Goal: Task Accomplishment & Management: Complete application form

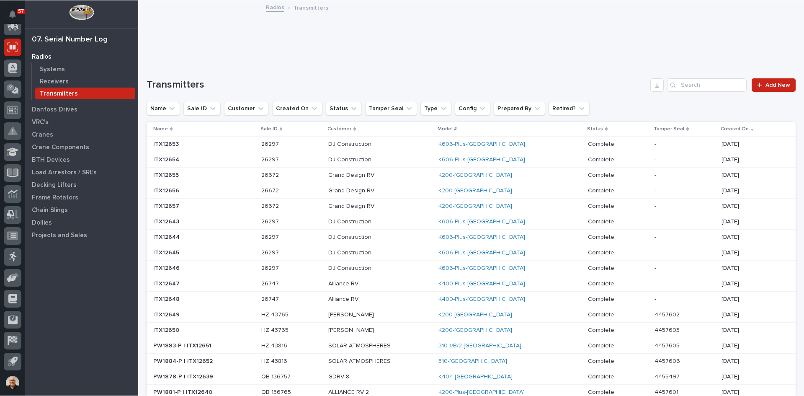
scroll to position [110, 0]
click at [685, 86] on input "Search" at bounding box center [707, 84] width 80 height 13
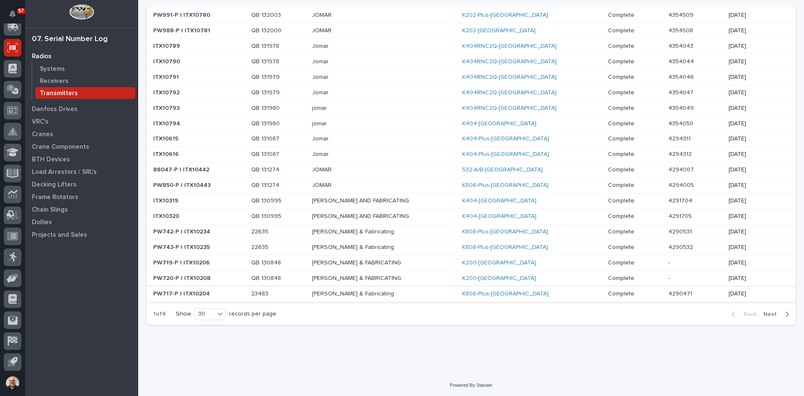
scroll to position [300, 0]
type input "jomar"
click at [764, 312] on span "Next" at bounding box center [772, 313] width 18 height 8
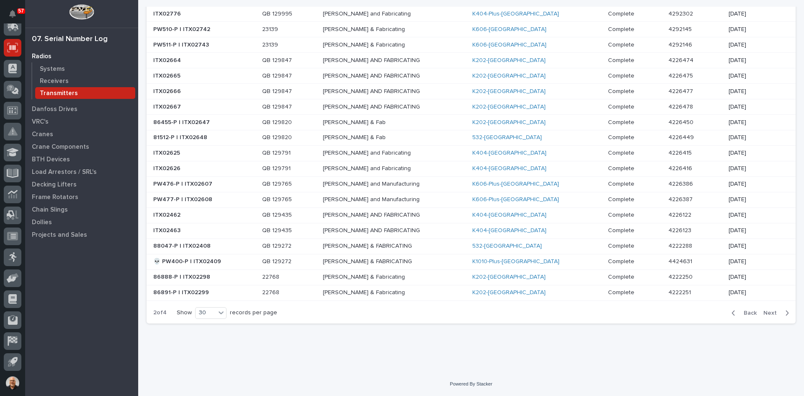
click at [764, 314] on span "Next" at bounding box center [772, 313] width 18 height 8
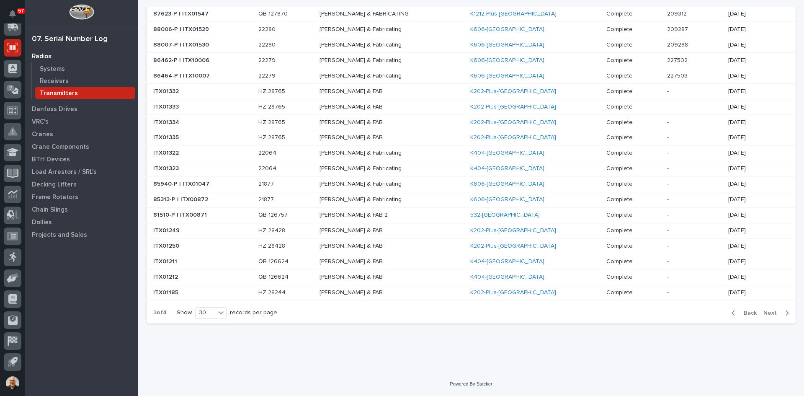
click at [767, 311] on span "Next" at bounding box center [772, 313] width 18 height 8
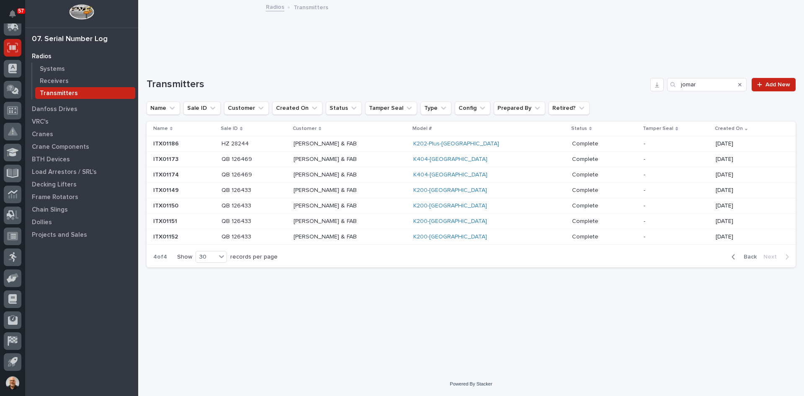
scroll to position [0, 0]
click at [749, 255] on span "Back" at bounding box center [748, 257] width 18 height 8
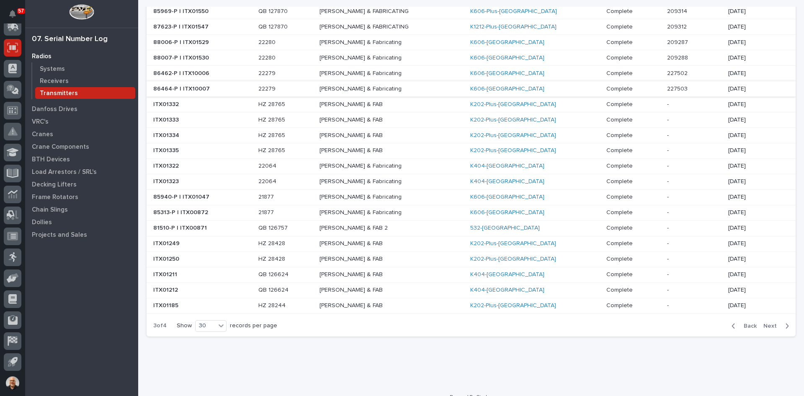
scroll to position [300, 0]
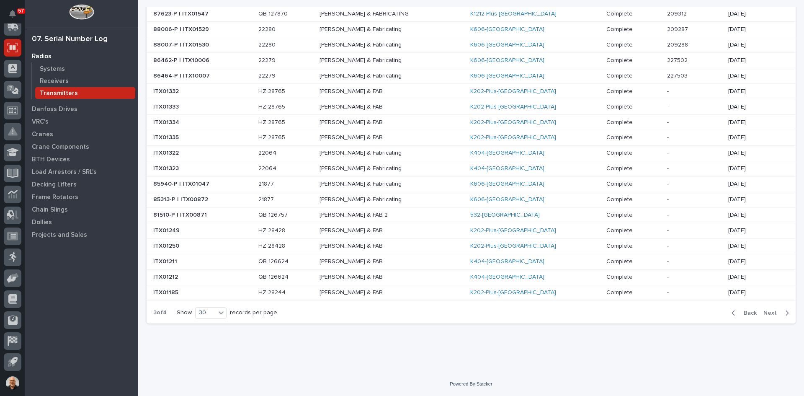
click at [745, 314] on span "Back" at bounding box center [748, 313] width 18 height 8
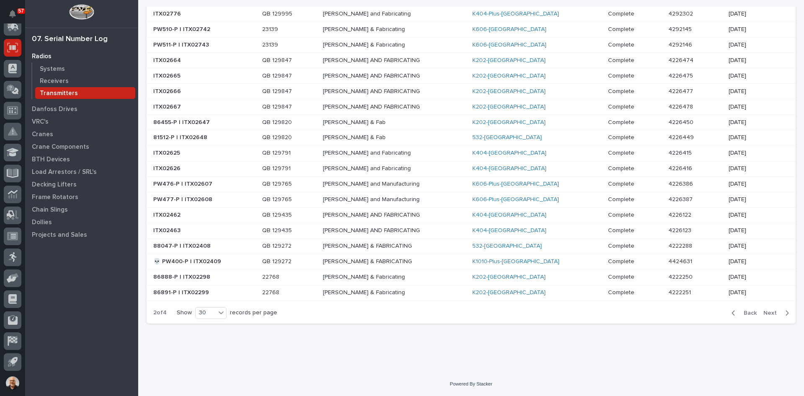
click at [746, 313] on span "Back" at bounding box center [748, 313] width 18 height 8
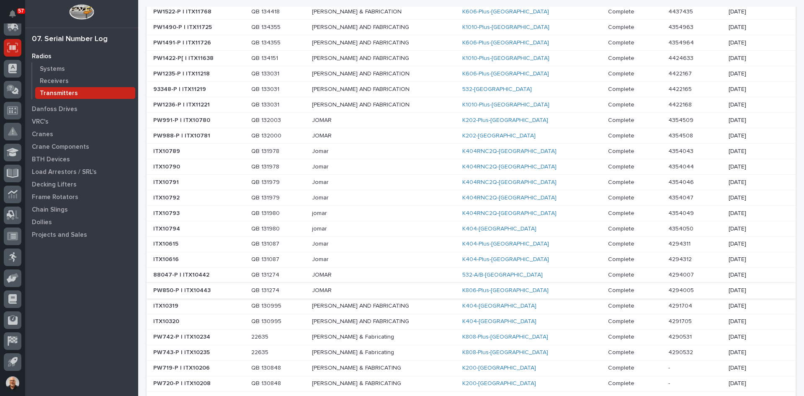
scroll to position [216, 0]
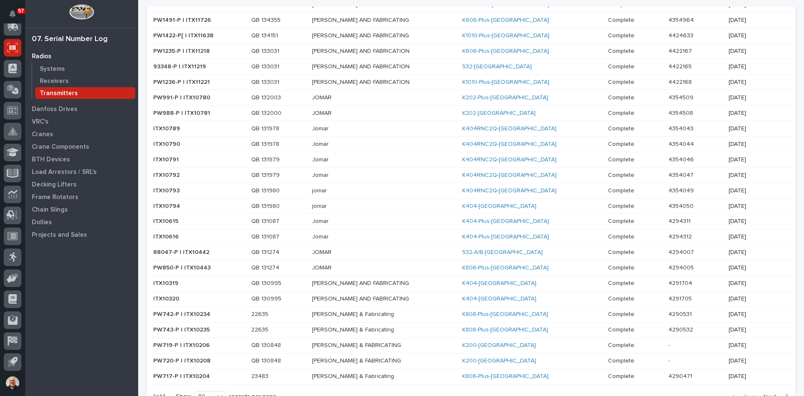
click at [355, 252] on p "JOMAR" at bounding box center [384, 252] width 144 height 7
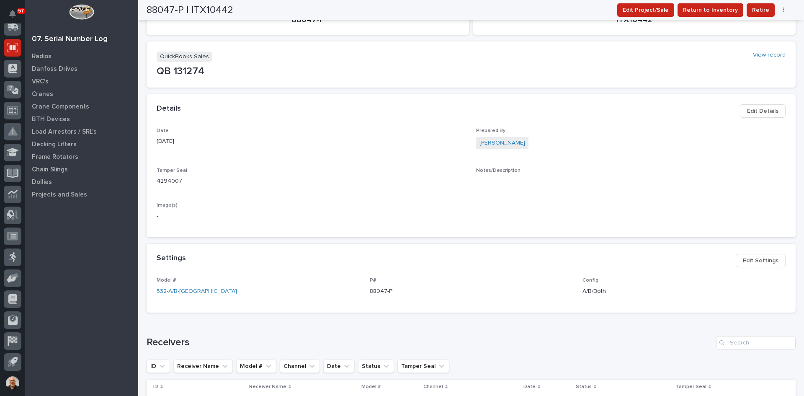
scroll to position [167, 0]
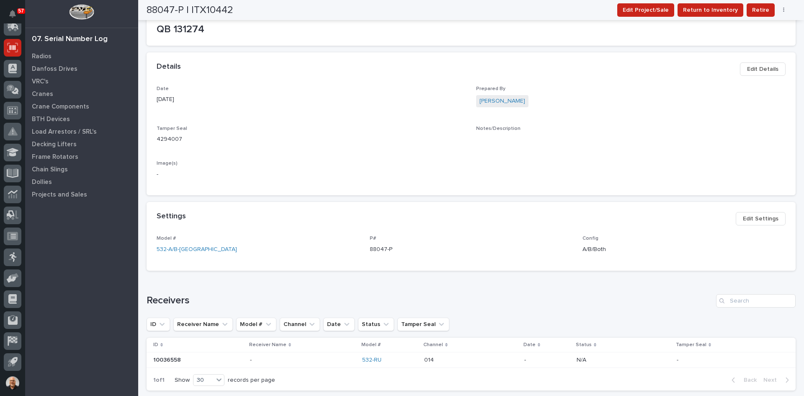
click at [748, 216] on span "Edit Settings" at bounding box center [761, 219] width 36 height 10
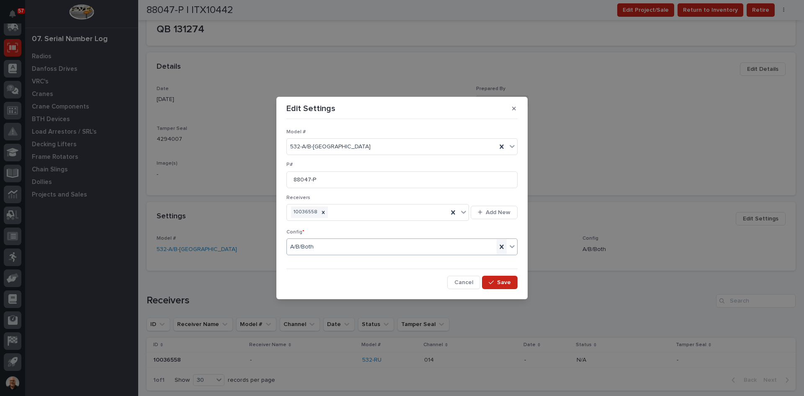
click at [502, 246] on icon at bounding box center [501, 247] width 4 height 4
drag, startPoint x: 399, startPoint y: 234, endPoint x: 360, endPoint y: 250, distance: 41.9
drag, startPoint x: 360, startPoint y: 250, endPoint x: 319, endPoint y: 248, distance: 41.5
click at [319, 248] on div "Select..." at bounding box center [397, 247] width 220 height 14
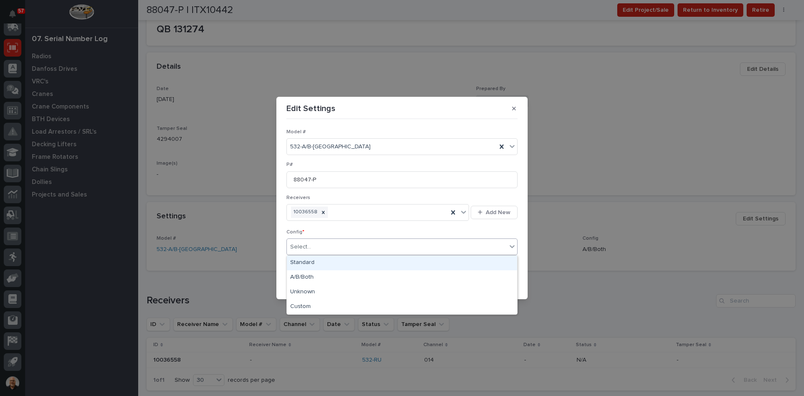
click at [307, 262] on div "Standard" at bounding box center [402, 262] width 230 height 15
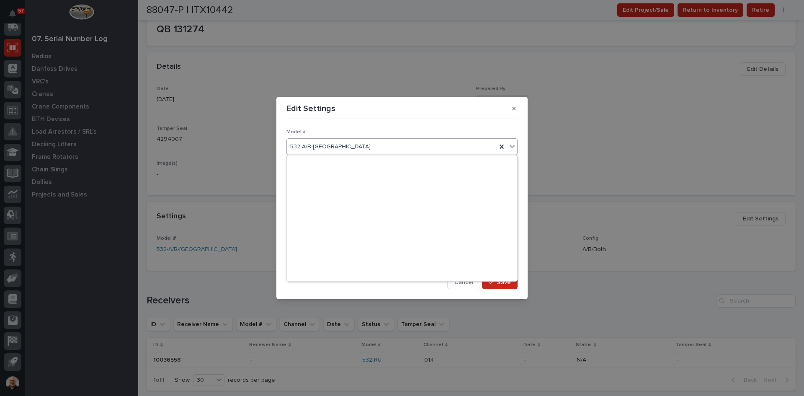
click at [339, 143] on div "532-A/B-TX" at bounding box center [392, 147] width 210 height 14
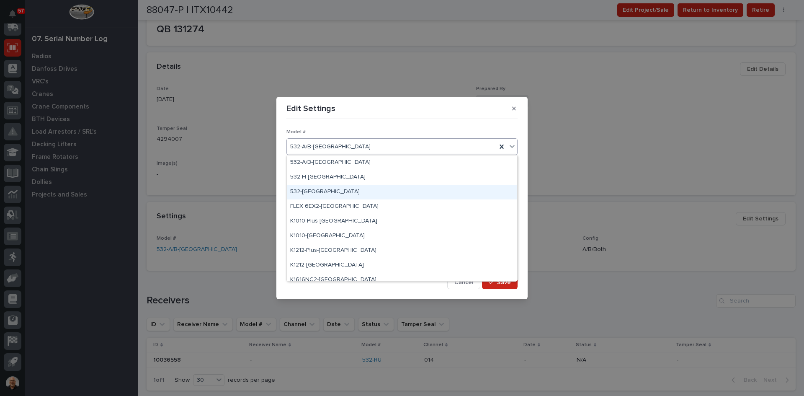
click at [302, 191] on div "532-TX" at bounding box center [402, 192] width 230 height 15
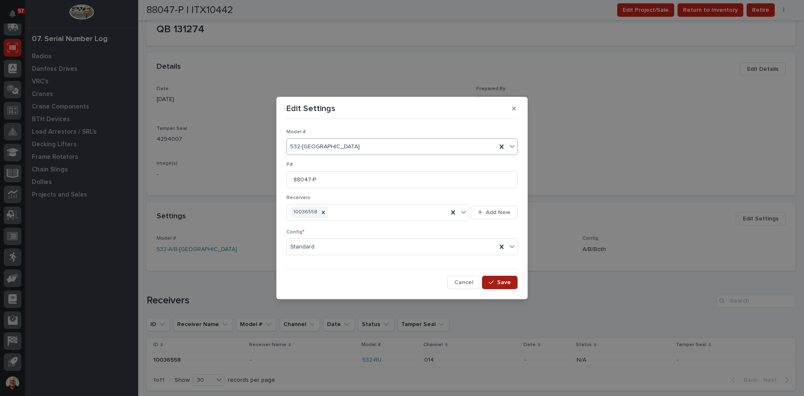
click at [504, 282] on span "Save" at bounding box center [504, 282] width 14 height 8
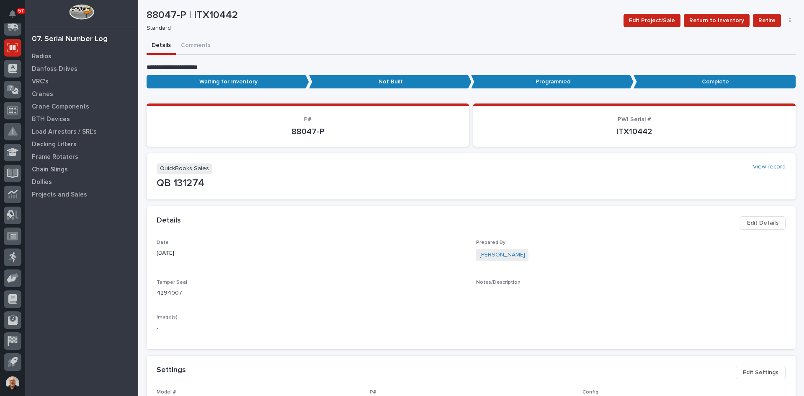
scroll to position [0, 0]
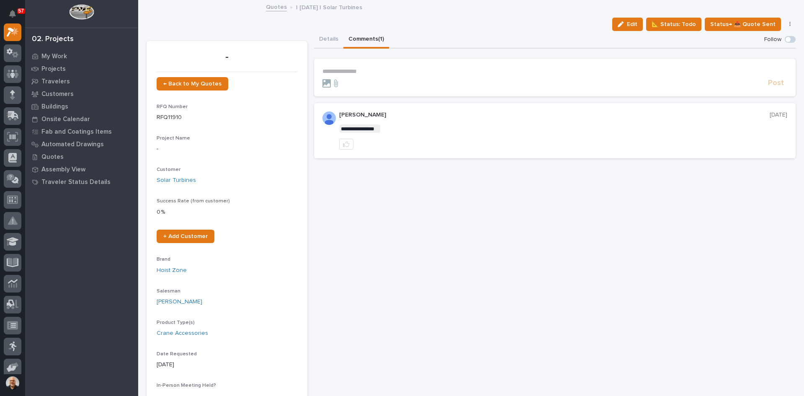
click at [360, 38] on button "Comments (1)" at bounding box center [366, 40] width 46 height 18
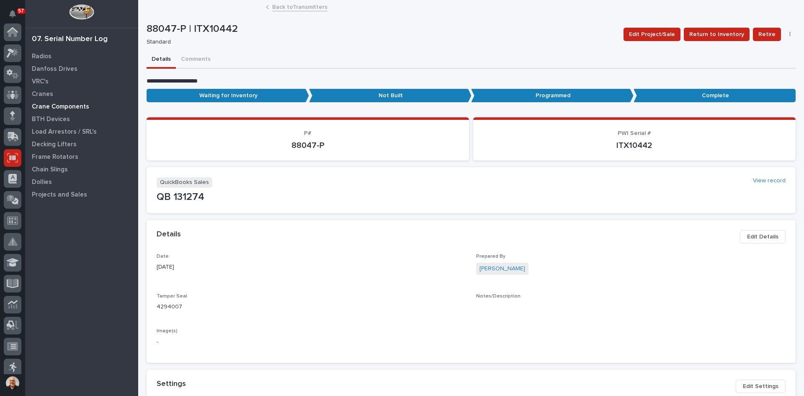
scroll to position [110, 0]
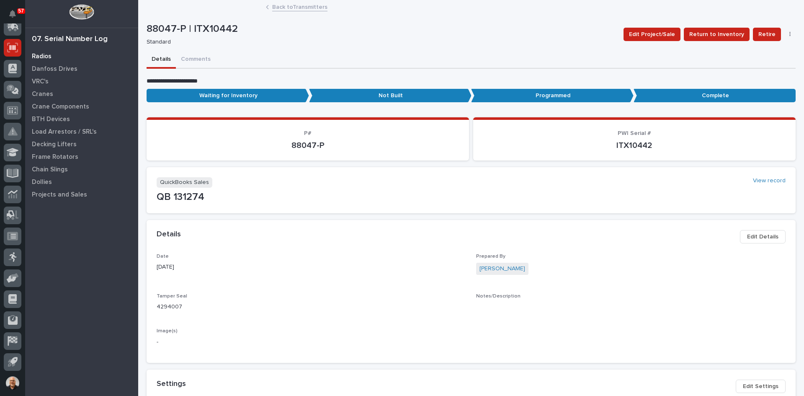
click at [39, 54] on p "Radios" at bounding box center [42, 57] width 20 height 8
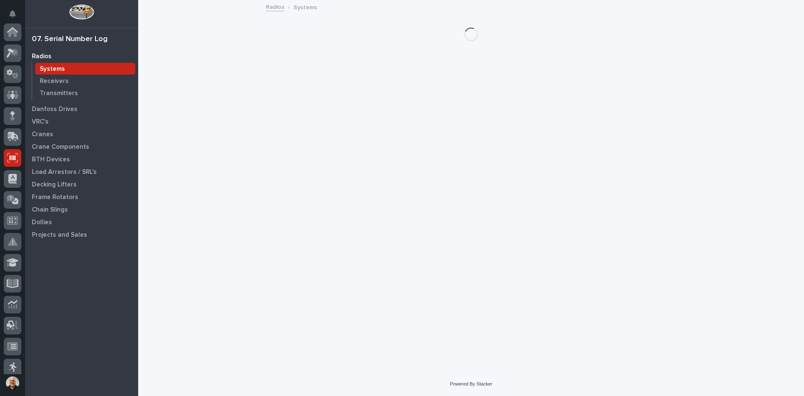
scroll to position [110, 0]
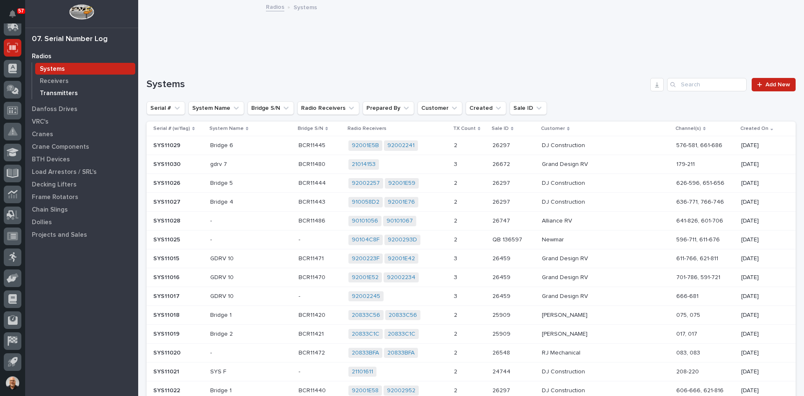
click at [58, 90] on p "Transmitters" at bounding box center [59, 94] width 38 height 8
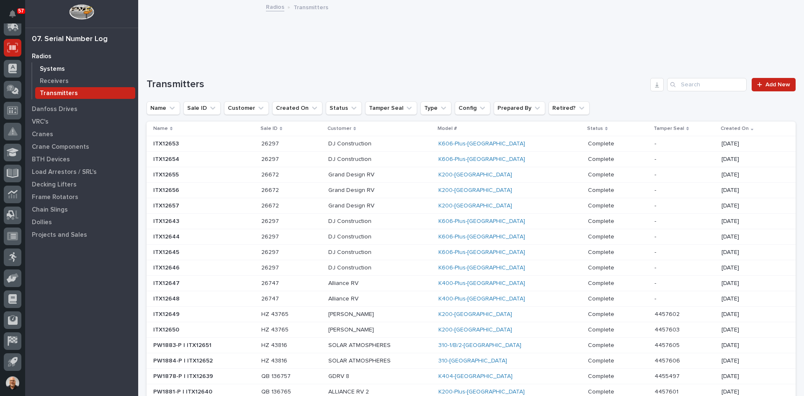
click at [51, 71] on p "Systems" at bounding box center [52, 69] width 25 height 8
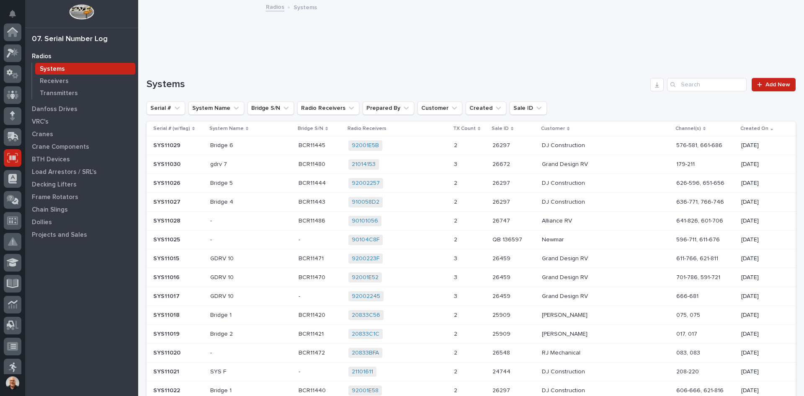
scroll to position [110, 0]
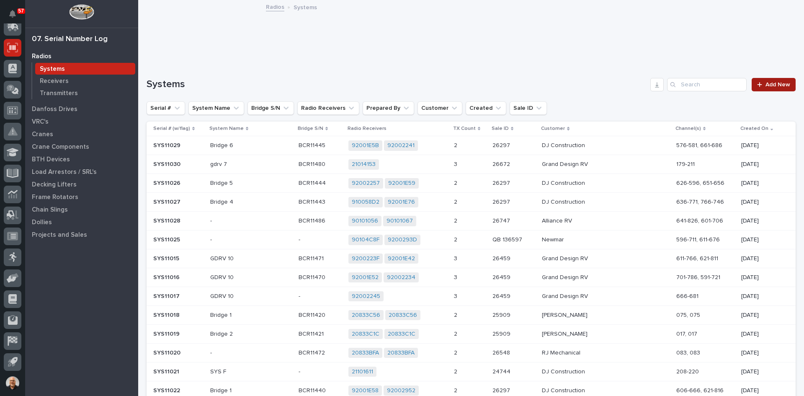
click at [768, 82] on span "Add New" at bounding box center [777, 85] width 25 height 6
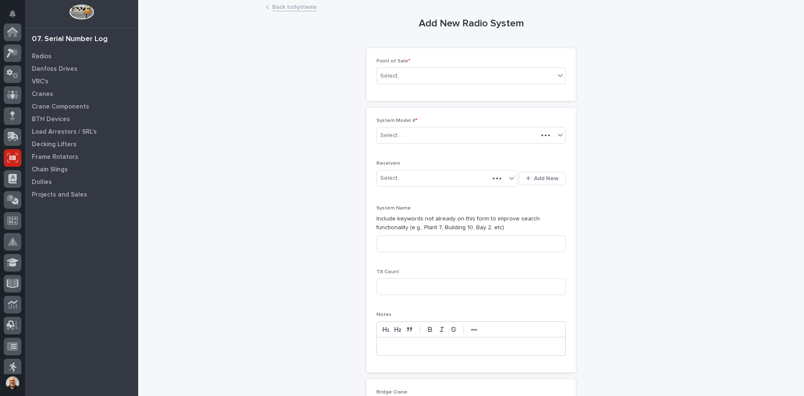
scroll to position [110, 0]
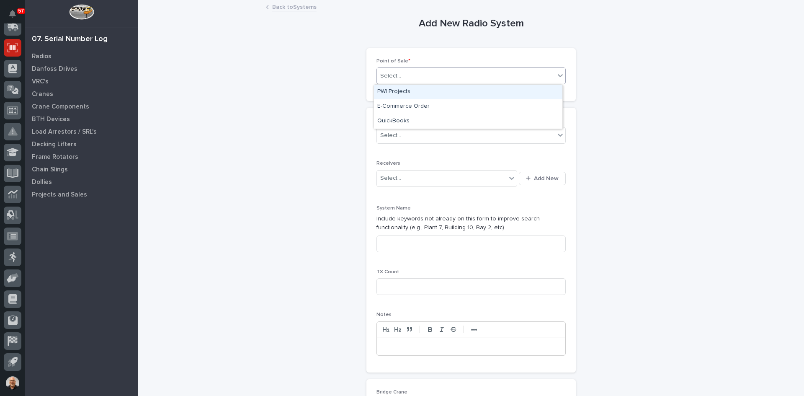
click at [407, 75] on div "Select..." at bounding box center [466, 76] width 178 height 14
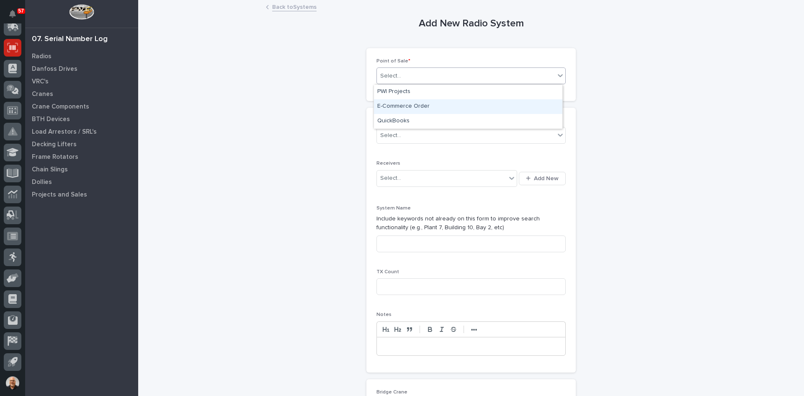
click at [403, 106] on div "E-Commerce Order" at bounding box center [468, 106] width 188 height 15
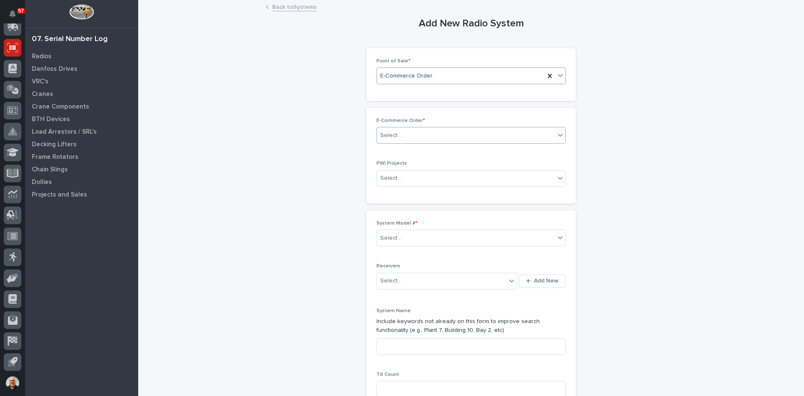
click at [401, 135] on div "Select..." at bounding box center [466, 136] width 178 height 14
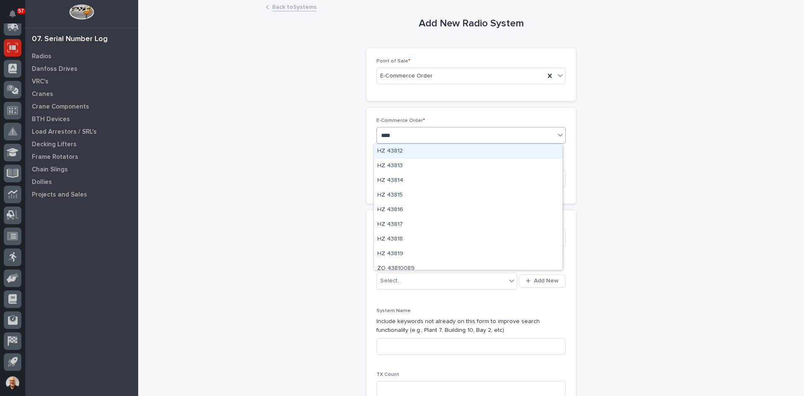
type input "*****"
click at [391, 147] on div "HZ 43812" at bounding box center [468, 151] width 188 height 15
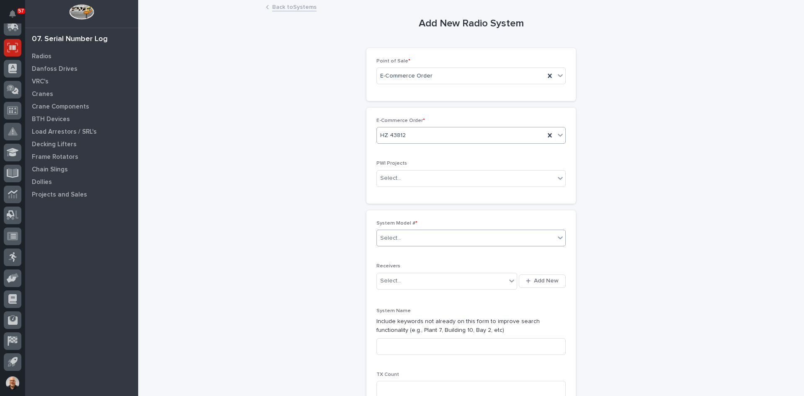
click at [404, 236] on div "Select..." at bounding box center [466, 238] width 178 height 14
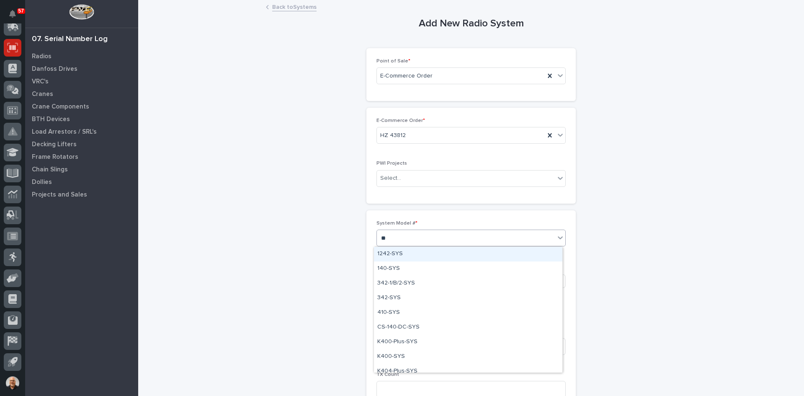
type input "***"
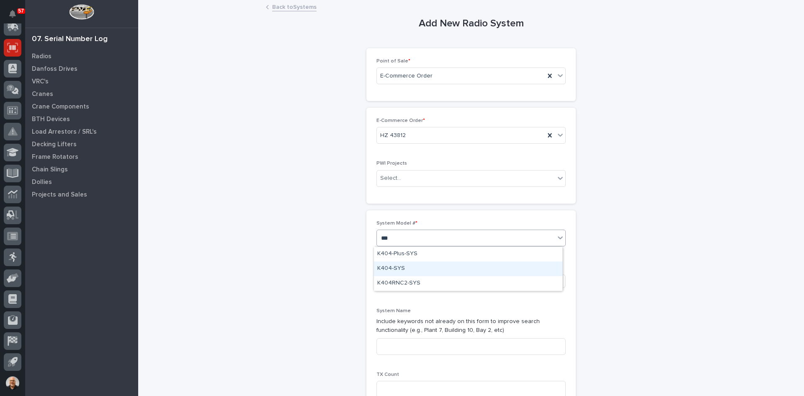
click at [389, 268] on div "K404-SYS" at bounding box center [468, 268] width 188 height 15
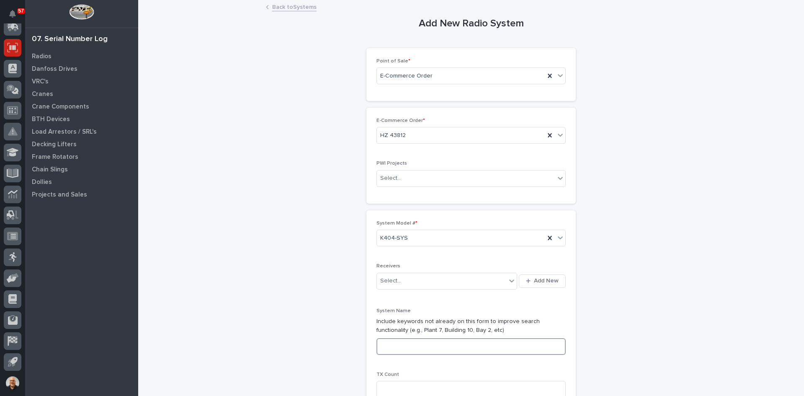
click at [388, 343] on input at bounding box center [470, 346] width 189 height 17
type input "s"
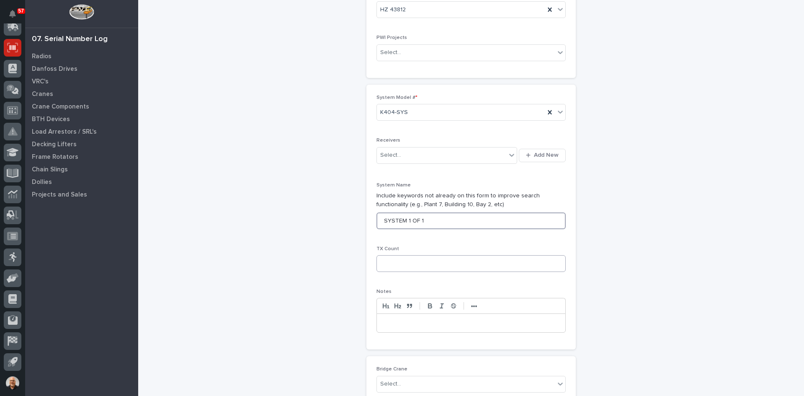
type input "SYSTEM 1 OF 1"
click at [383, 261] on input at bounding box center [470, 263] width 189 height 17
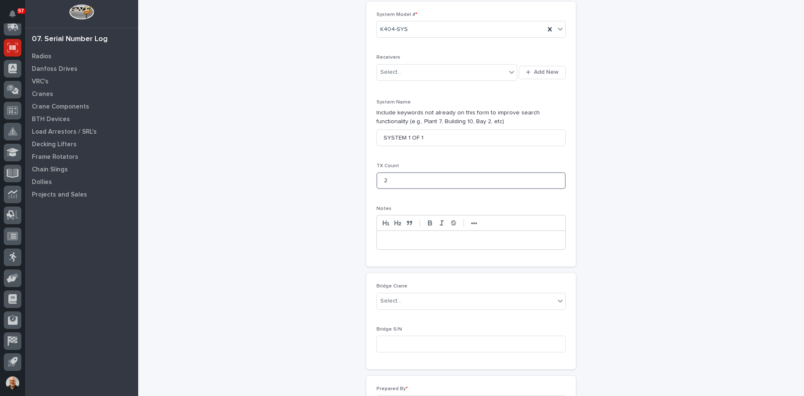
scroll to position [209, 0]
type input "2"
click at [384, 241] on p at bounding box center [471, 239] width 176 height 8
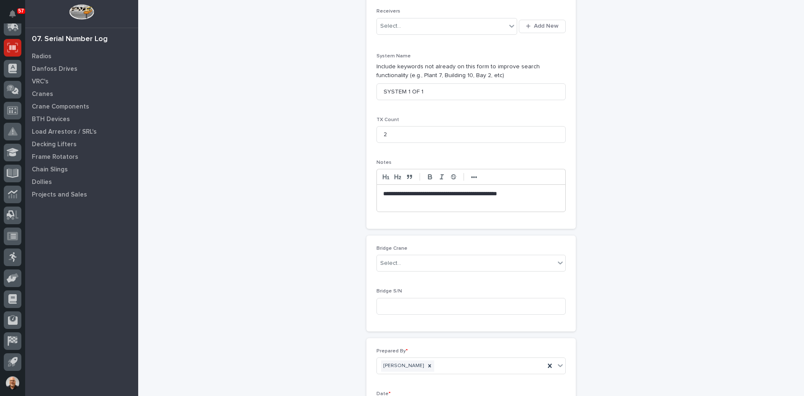
scroll to position [376, 0]
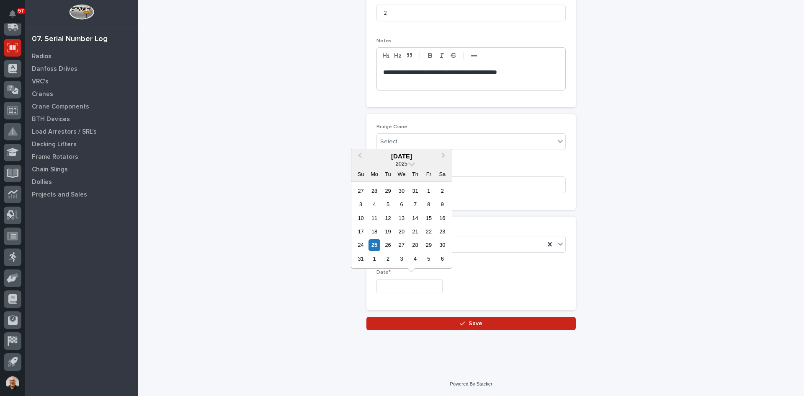
click at [393, 286] on input "text" at bounding box center [409, 286] width 66 height 15
click at [375, 244] on div "25" at bounding box center [373, 244] width 11 height 11
type input "**********"
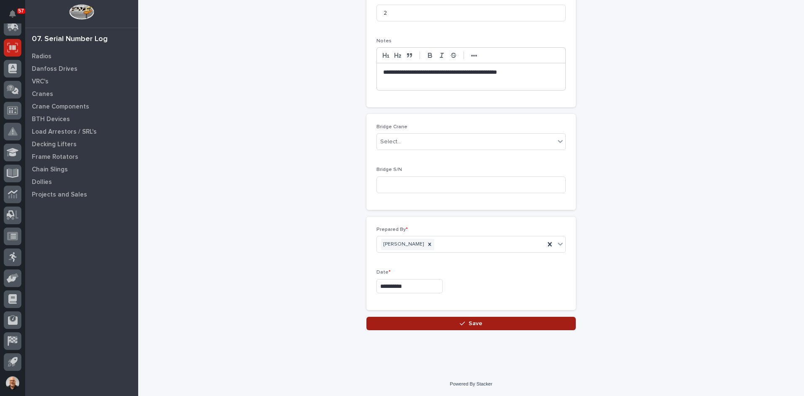
click at [471, 324] on span "Save" at bounding box center [475, 323] width 14 height 8
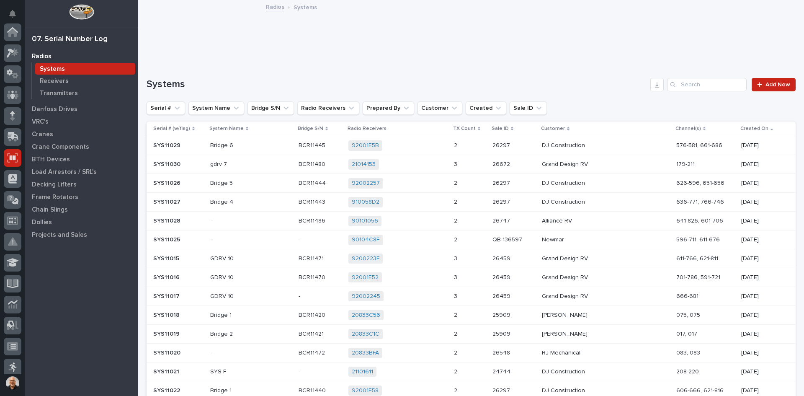
scroll to position [110, 0]
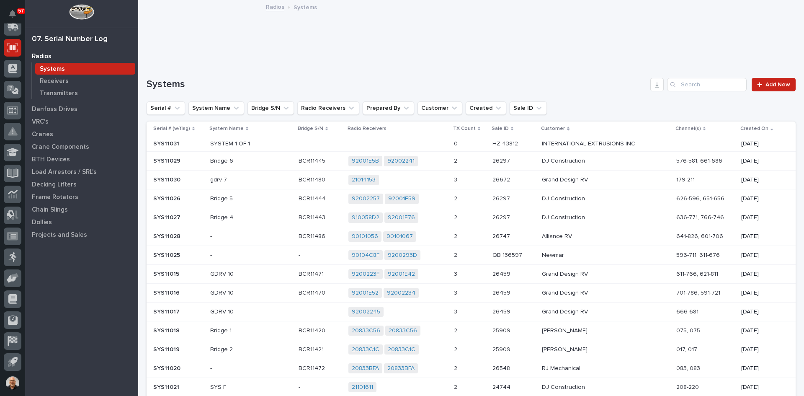
click at [433, 143] on p "-" at bounding box center [397, 143] width 99 height 7
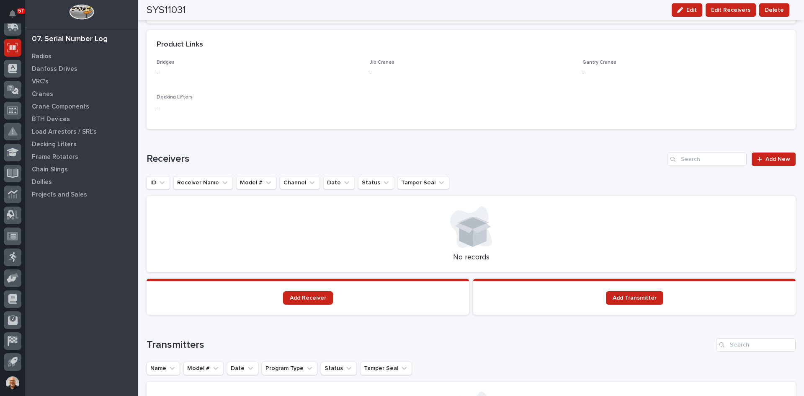
scroll to position [461, 0]
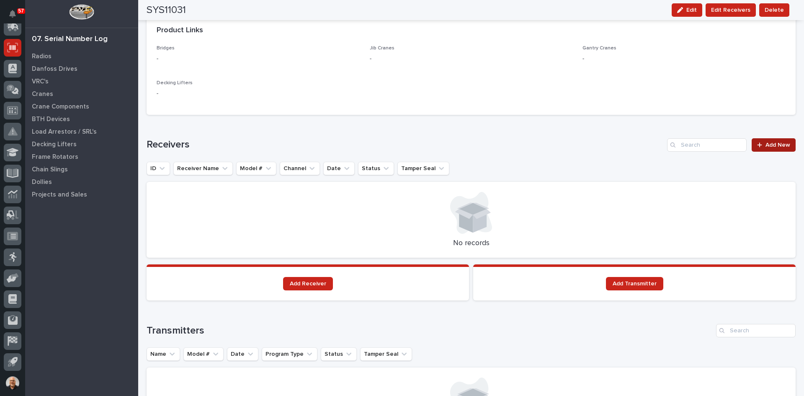
click at [765, 145] on span "Add New" at bounding box center [777, 145] width 25 height 6
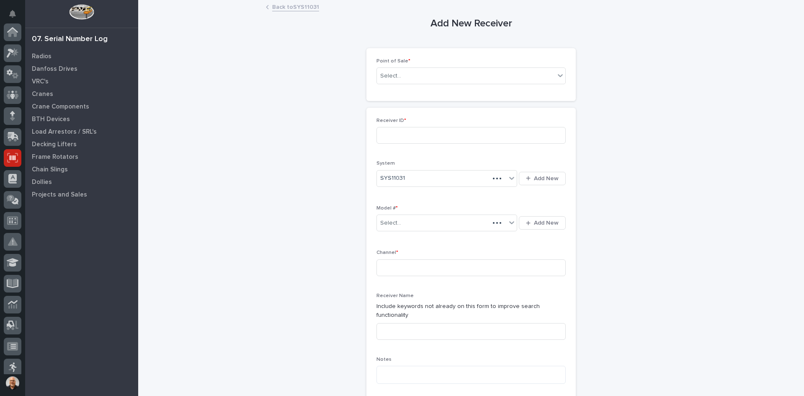
scroll to position [110, 0]
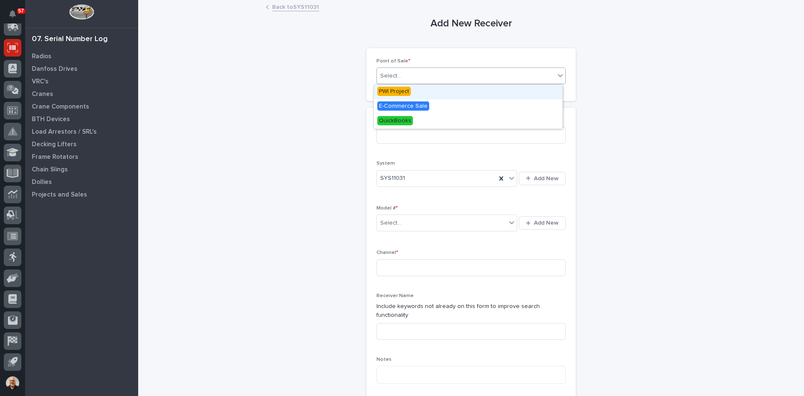
click at [414, 75] on div "Select..." at bounding box center [466, 76] width 178 height 14
click at [399, 103] on span "E-Commerce Sale" at bounding box center [403, 105] width 52 height 9
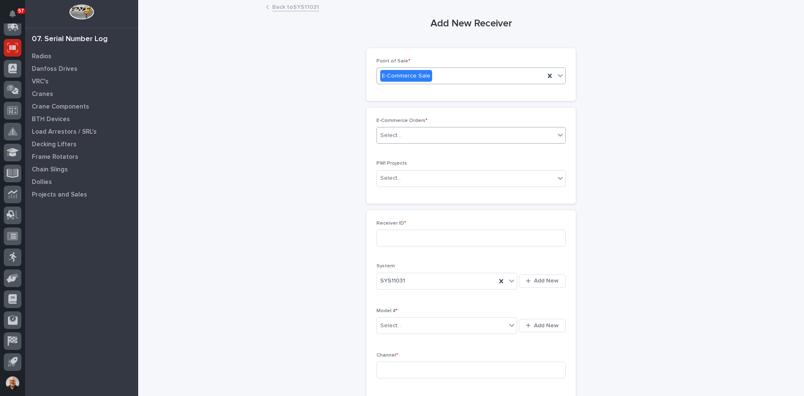
click at [407, 137] on div "Select..." at bounding box center [466, 136] width 178 height 14
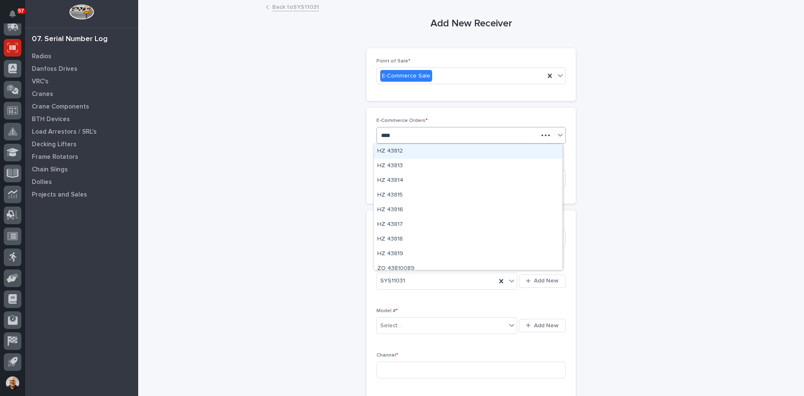
type input "*****"
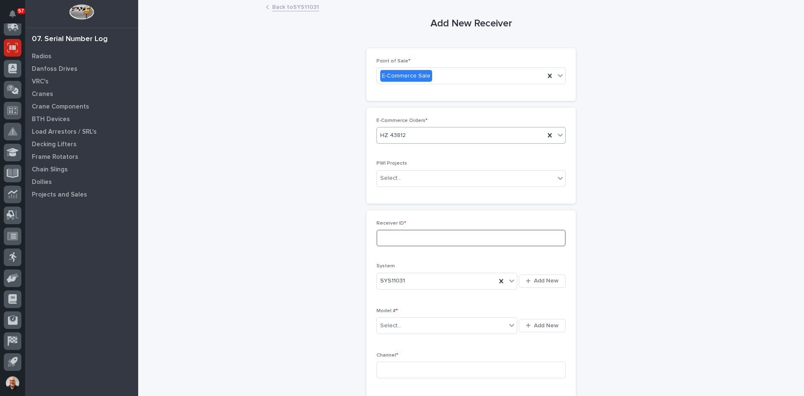
click at [402, 235] on input at bounding box center [470, 237] width 189 height 17
type input "21102E0A"
click at [403, 321] on div "Select..." at bounding box center [441, 326] width 129 height 14
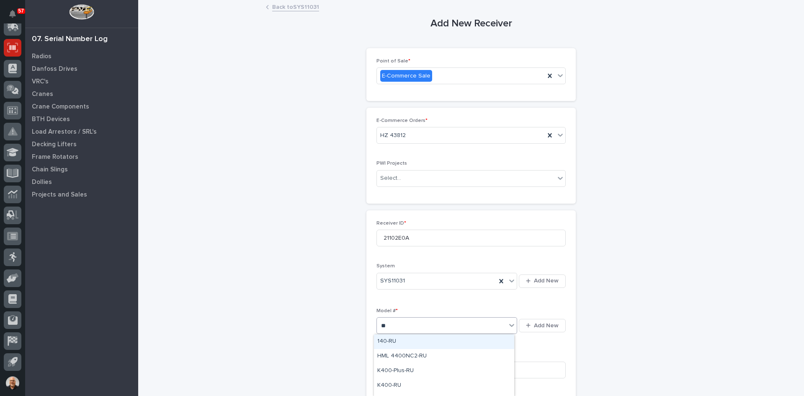
type input "***"
click at [389, 351] on div "K404-RU" at bounding box center [444, 356] width 140 height 15
click at [388, 363] on input at bounding box center [470, 369] width 189 height 17
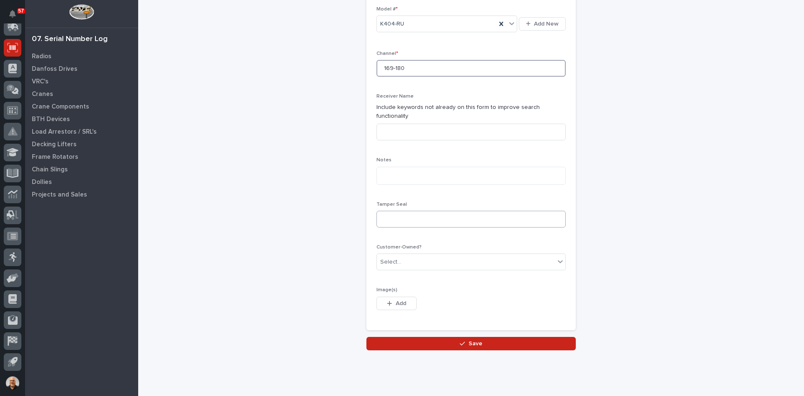
scroll to position [313, 0]
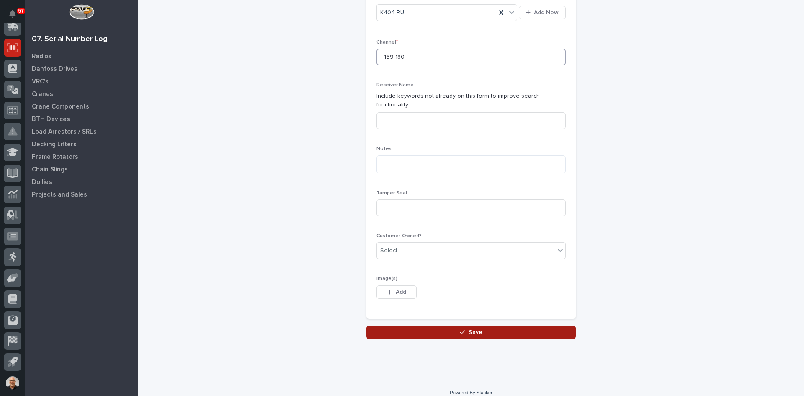
type input "169-180"
click at [470, 328] on span "Save" at bounding box center [475, 332] width 14 height 8
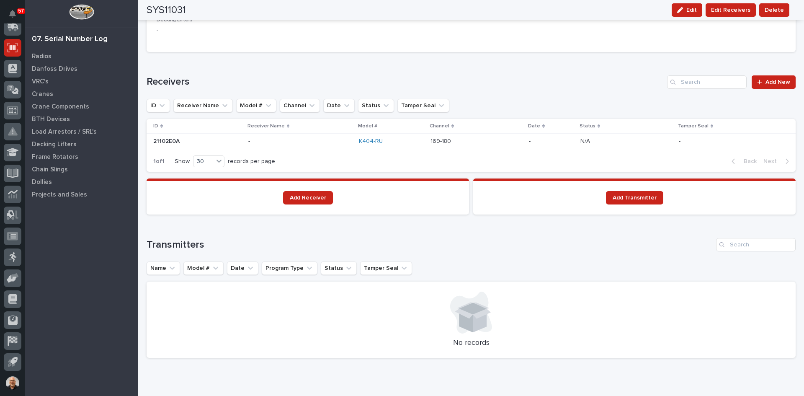
scroll to position [544, 0]
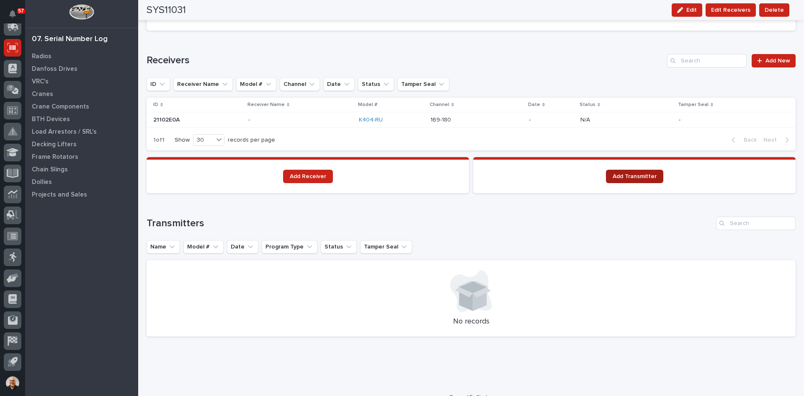
click at [631, 177] on span "Add Transmitter" at bounding box center [635, 176] width 44 height 6
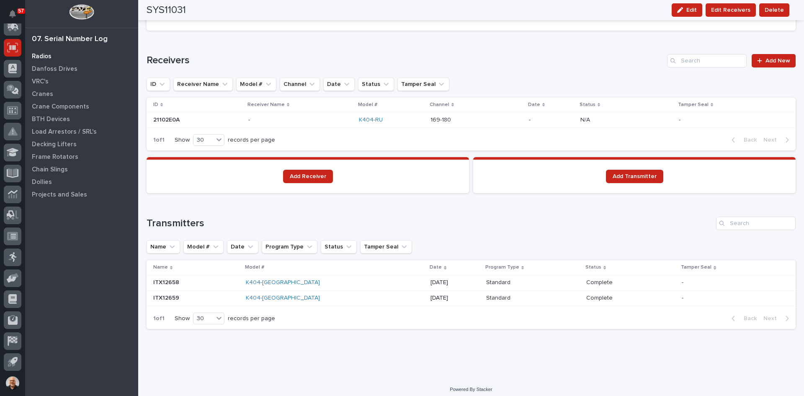
click at [37, 54] on p "Radios" at bounding box center [42, 57] width 20 height 8
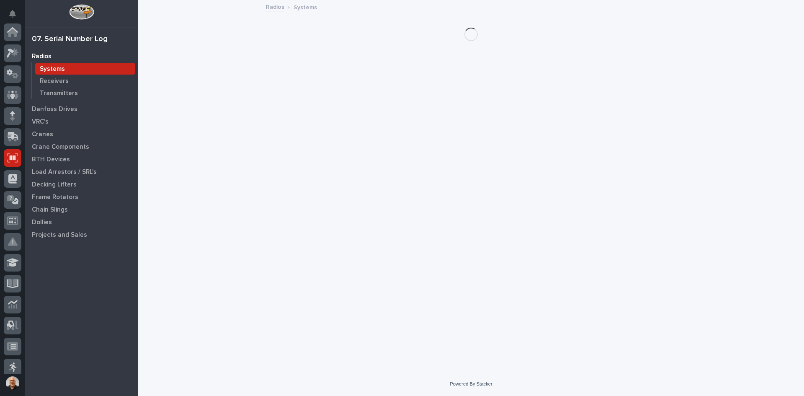
scroll to position [110, 0]
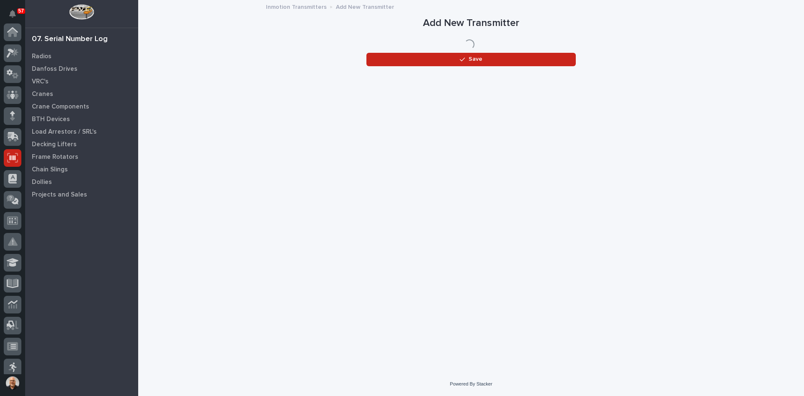
scroll to position [110, 0]
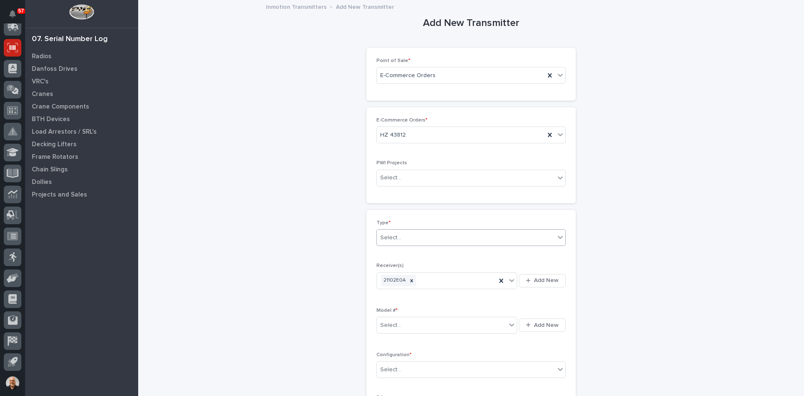
click at [405, 239] on div "Select..." at bounding box center [466, 238] width 178 height 14
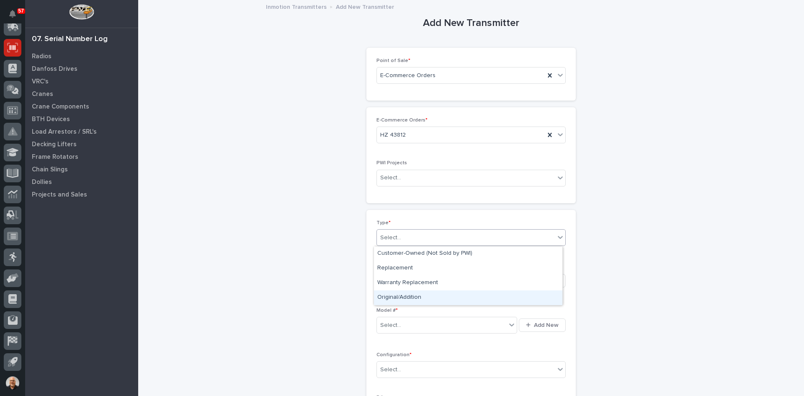
click at [400, 295] on div "Original/Addition" at bounding box center [468, 297] width 188 height 15
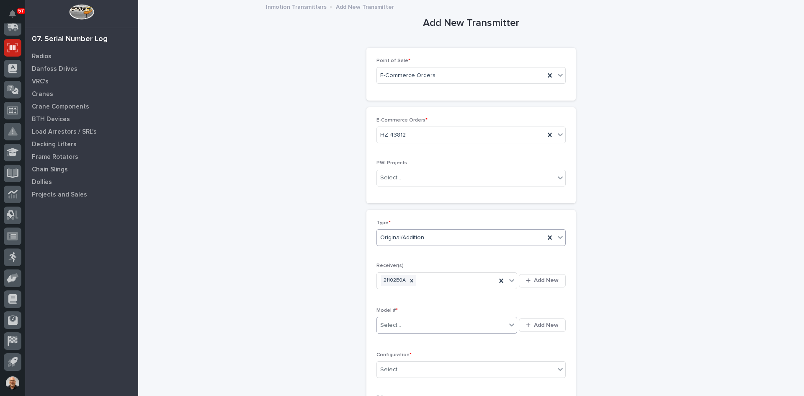
click at [394, 322] on div "Select..." at bounding box center [390, 325] width 21 height 9
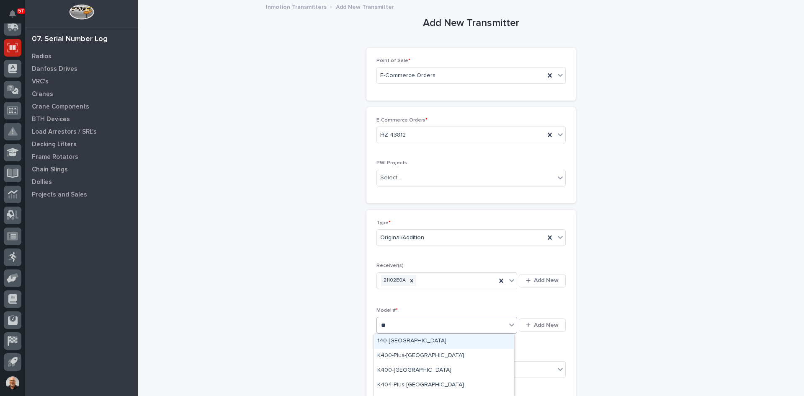
type input "***"
click at [391, 354] on div "K404-[GEOGRAPHIC_DATA]" at bounding box center [444, 355] width 140 height 15
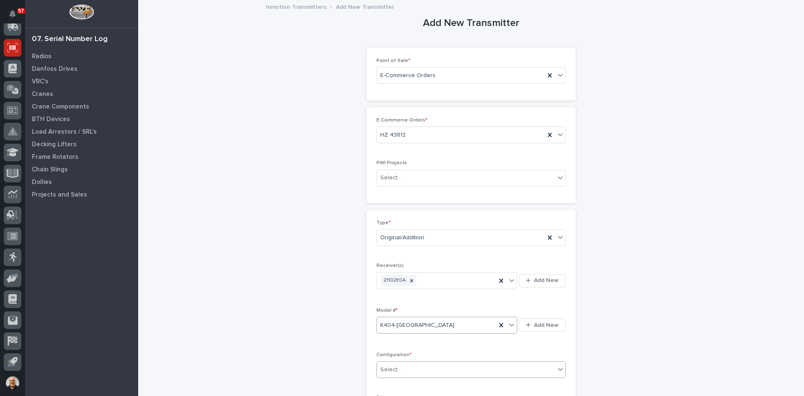
click at [405, 367] on div "Select..." at bounding box center [466, 370] width 178 height 14
click at [390, 312] on div "Standard" at bounding box center [468, 309] width 188 height 15
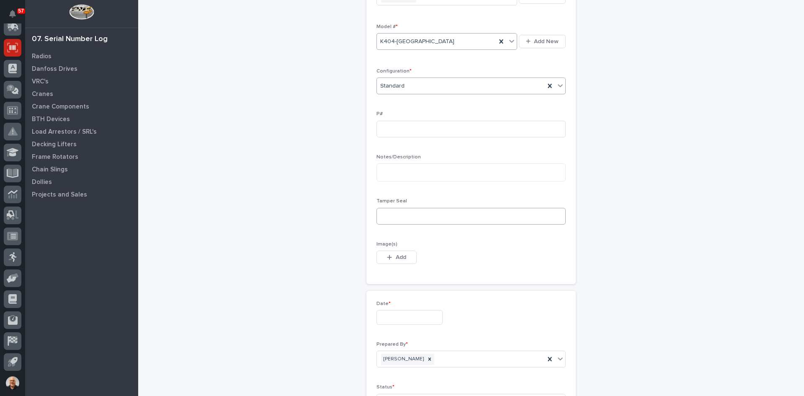
scroll to position [293, 0]
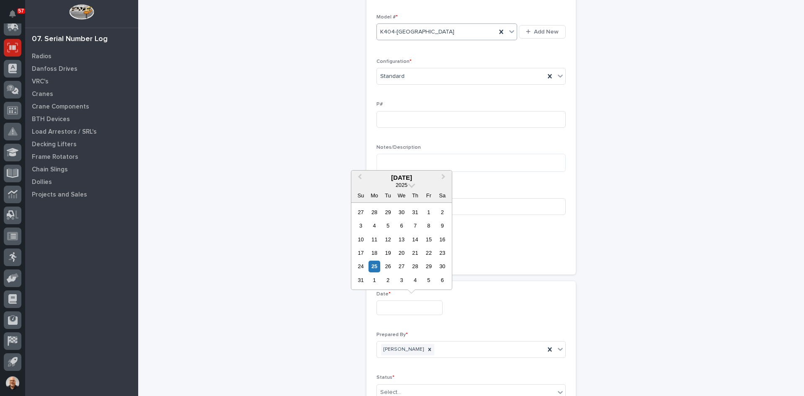
click at [393, 309] on input "text" at bounding box center [409, 307] width 66 height 15
click at [374, 266] on div "25" at bounding box center [373, 265] width 11 height 11
type input "**********"
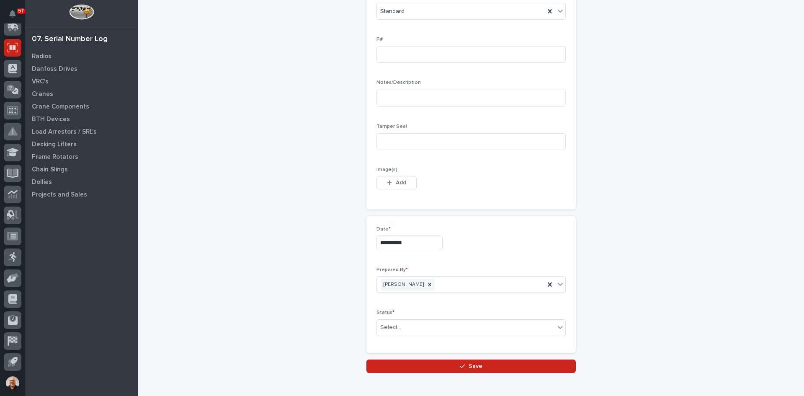
scroll to position [377, 0]
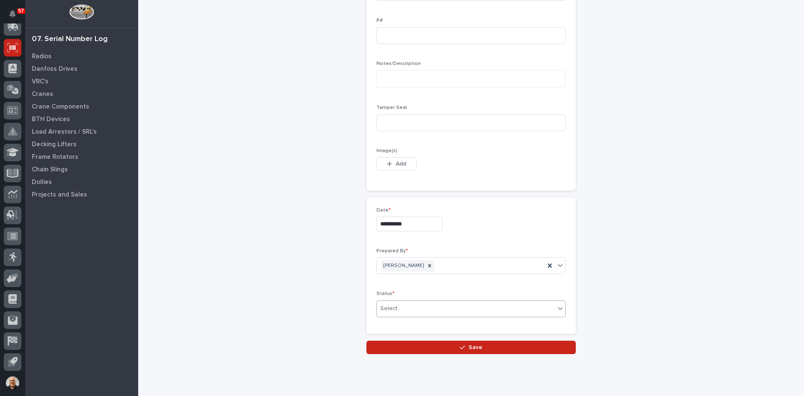
click at [419, 311] on div "Select..." at bounding box center [466, 308] width 178 height 14
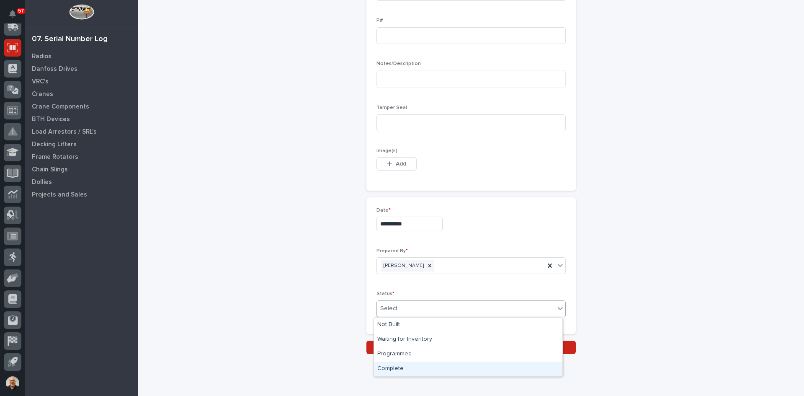
click at [402, 365] on div "Complete" at bounding box center [468, 368] width 188 height 15
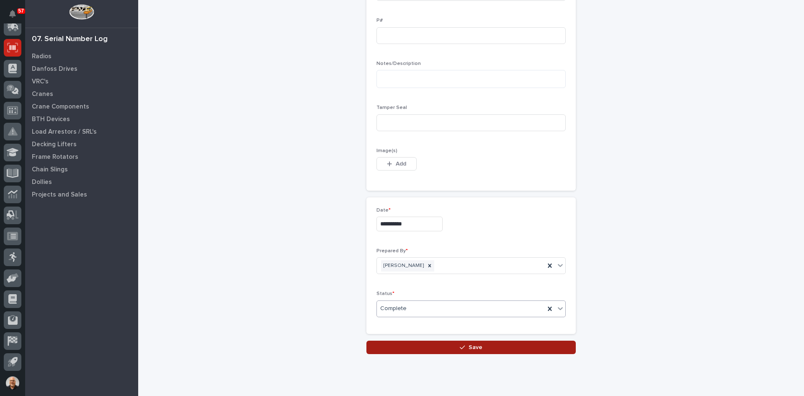
click at [471, 348] on span "Save" at bounding box center [475, 347] width 14 height 8
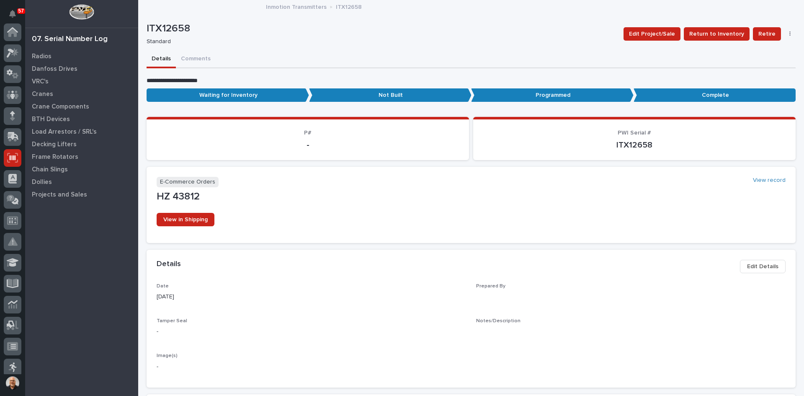
scroll to position [110, 0]
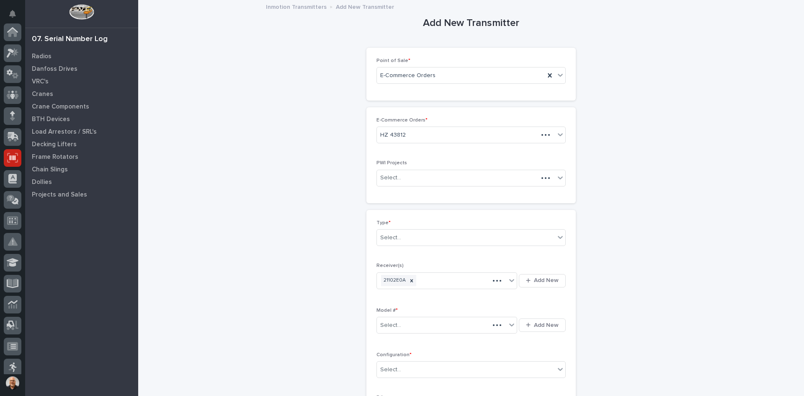
scroll to position [110, 0]
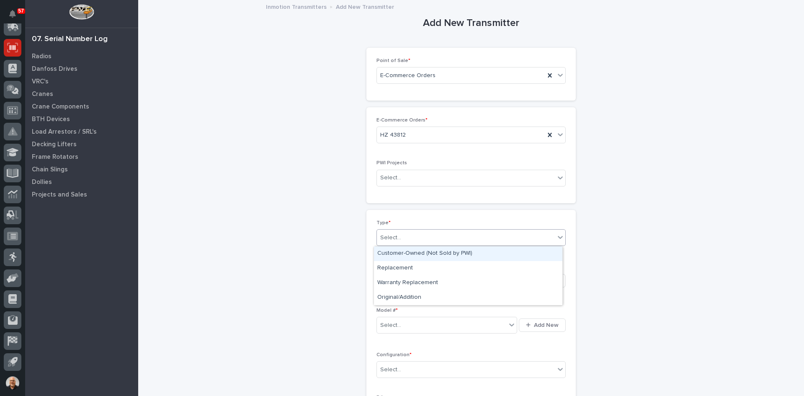
click at [406, 235] on div "Select..." at bounding box center [466, 238] width 178 height 14
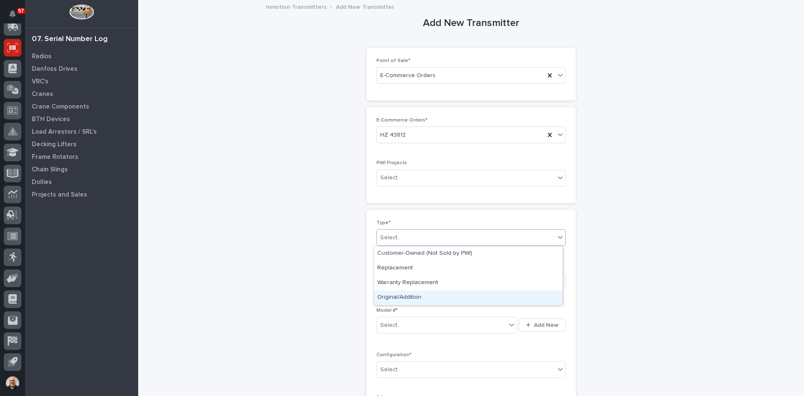
click at [400, 296] on div "Original/Addition" at bounding box center [468, 297] width 188 height 15
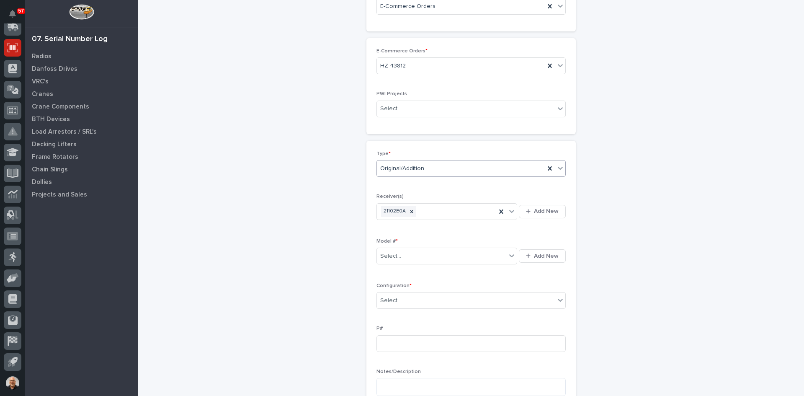
scroll to position [84, 0]
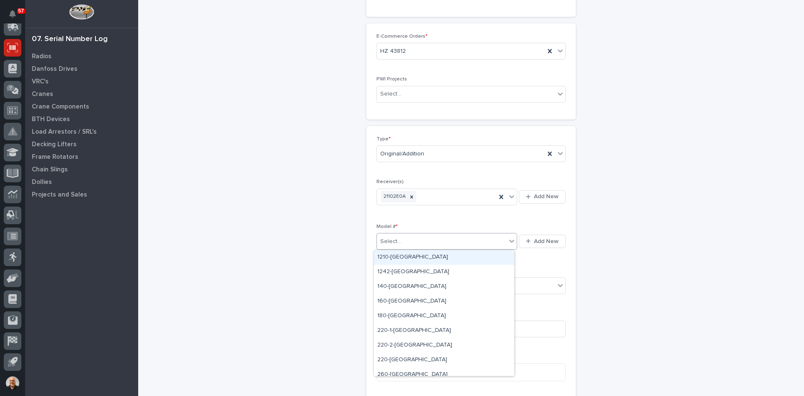
click at [404, 242] on div "Select..." at bounding box center [441, 241] width 129 height 14
type input "***"
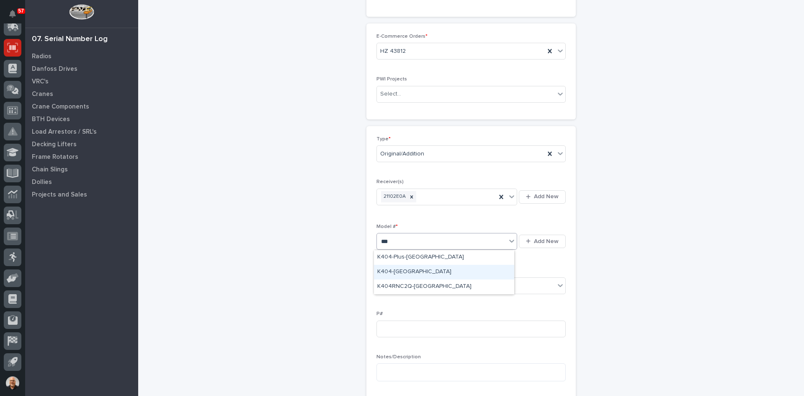
click at [394, 270] on div "K404-[GEOGRAPHIC_DATA]" at bounding box center [444, 272] width 140 height 15
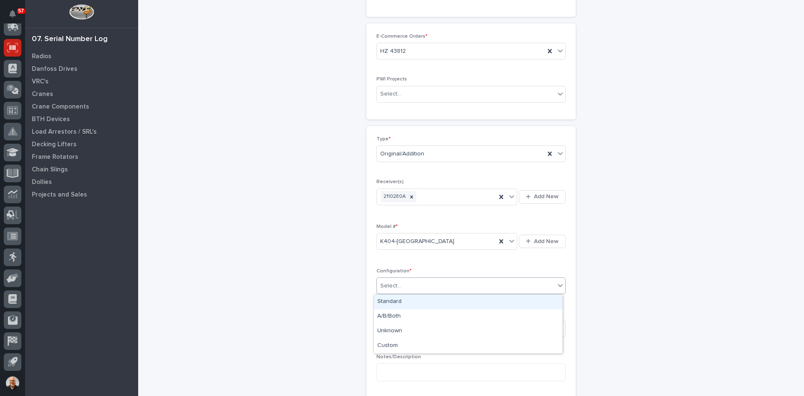
click at [407, 281] on div "Select..." at bounding box center [466, 286] width 178 height 14
click at [391, 302] on div "Standard" at bounding box center [468, 301] width 188 height 15
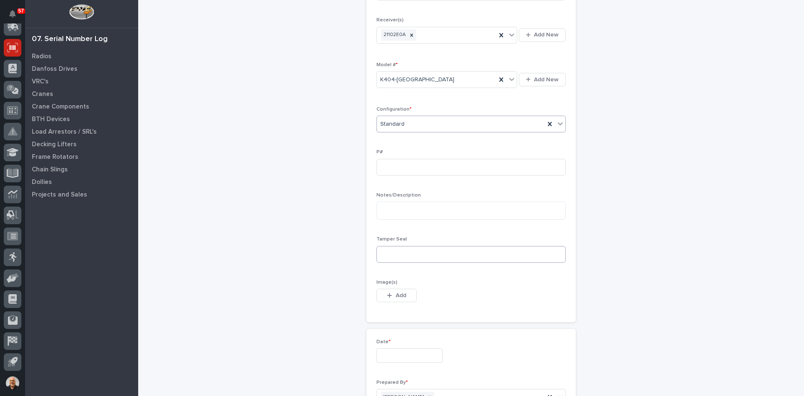
scroll to position [251, 0]
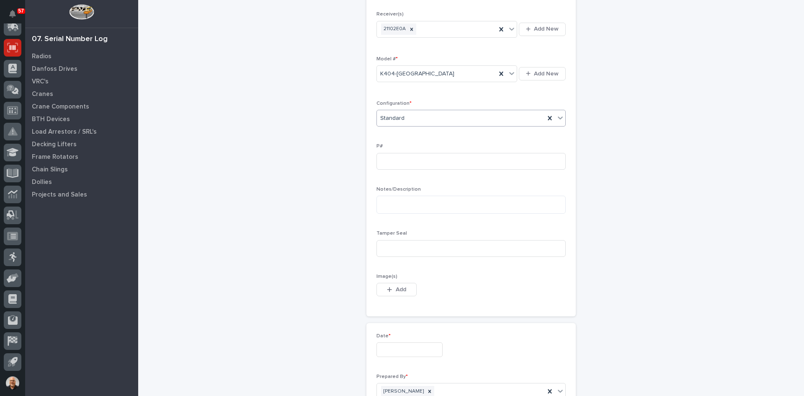
click at [387, 353] on input "text" at bounding box center [409, 349] width 66 height 15
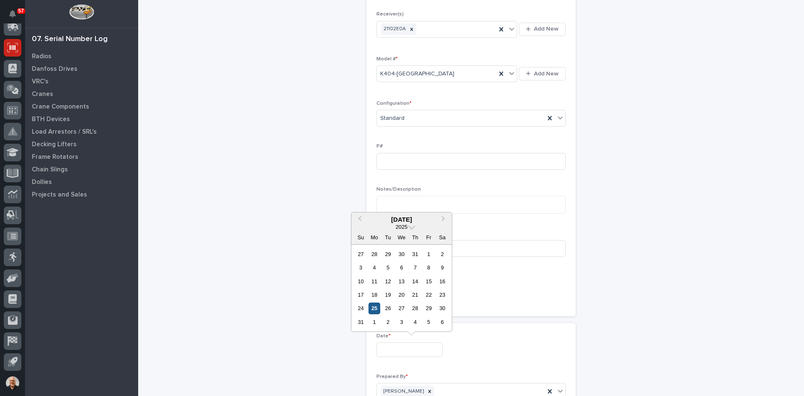
click at [374, 310] on div "25" at bounding box center [373, 307] width 11 height 11
type input "**********"
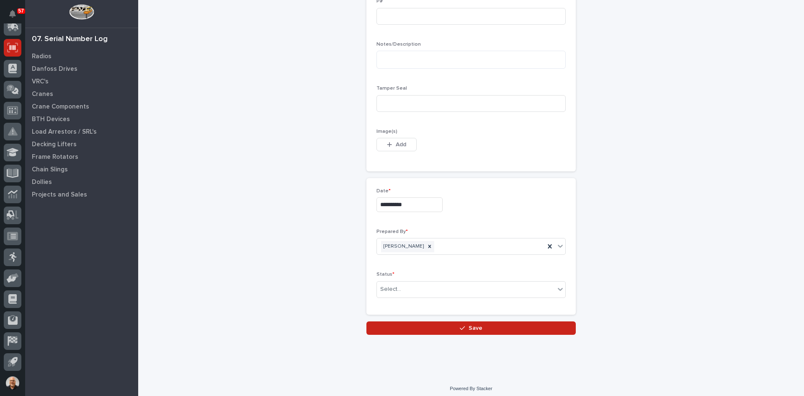
scroll to position [401, 0]
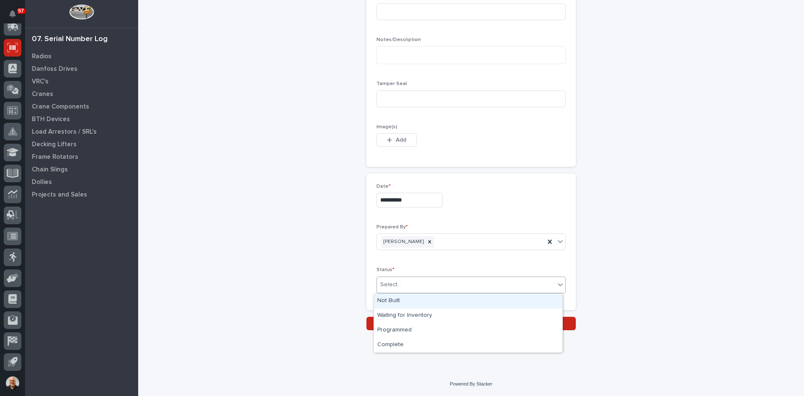
click at [400, 283] on div "Select..." at bounding box center [466, 285] width 178 height 14
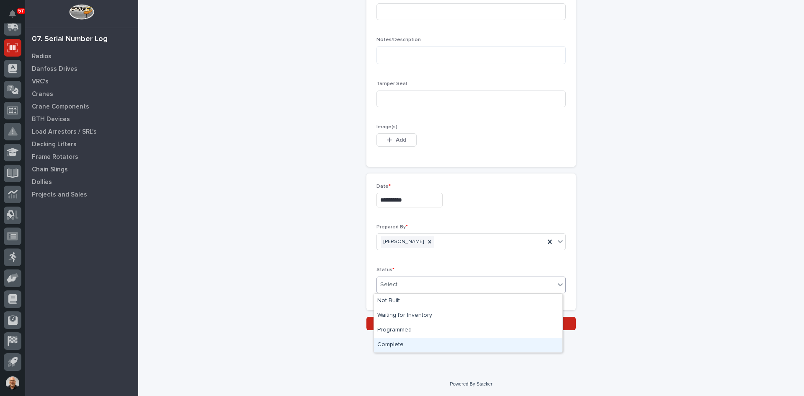
click at [396, 342] on div "Complete" at bounding box center [468, 344] width 188 height 15
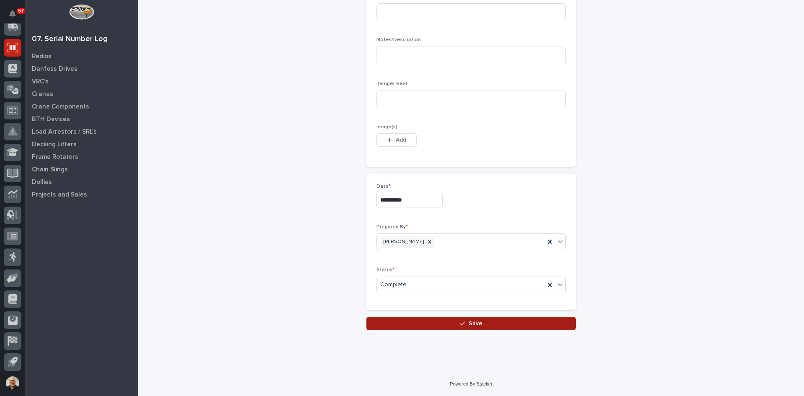
click at [470, 324] on span "Save" at bounding box center [475, 323] width 14 height 8
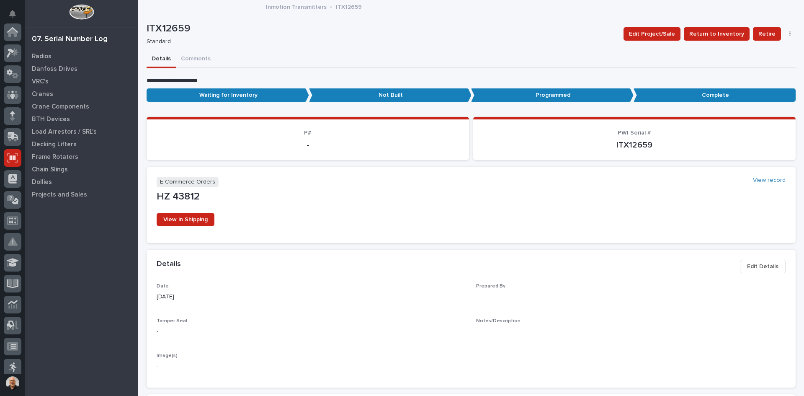
scroll to position [110, 0]
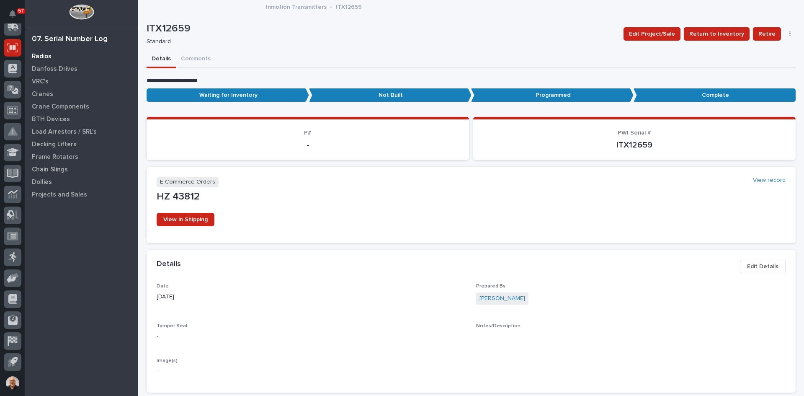
click at [38, 53] on p "Radios" at bounding box center [42, 57] width 20 height 8
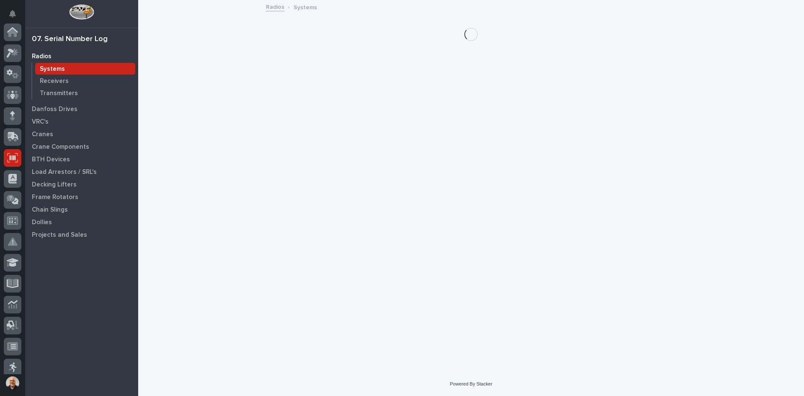
scroll to position [110, 0]
